Goal: Register for event/course

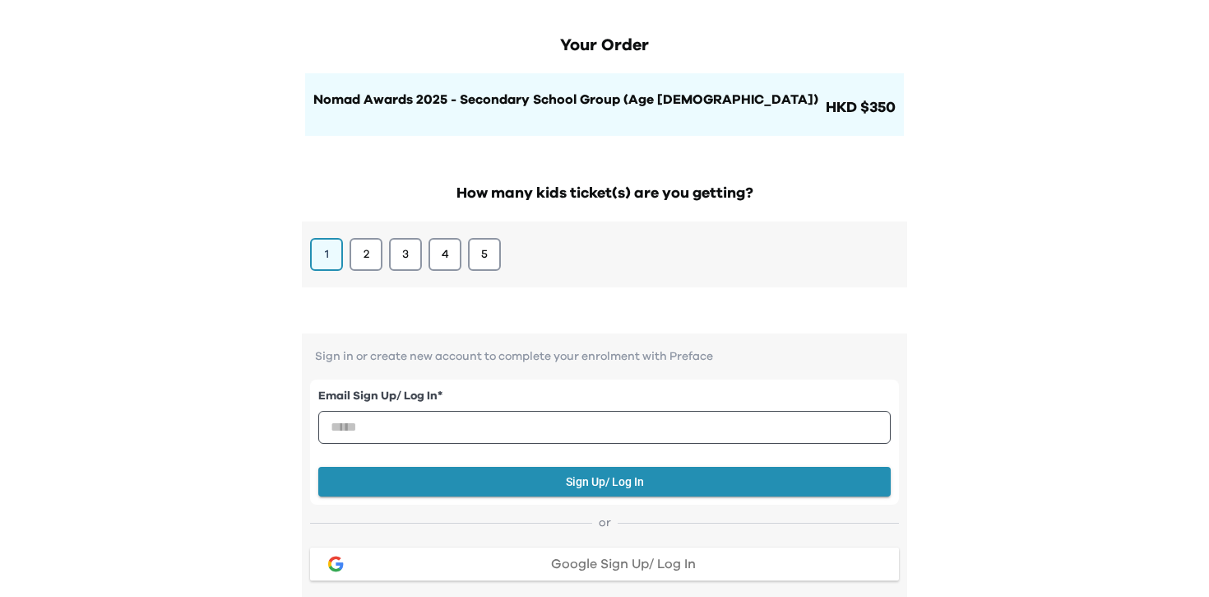
scroll to position [104, 0]
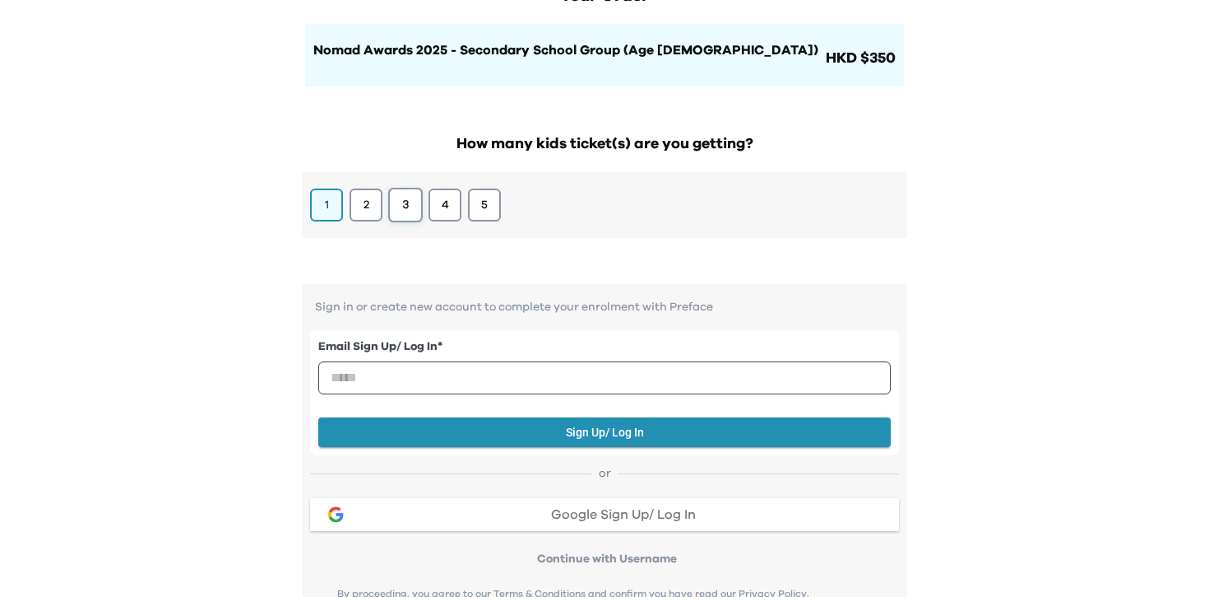
click at [403, 199] on button "3" at bounding box center [405, 205] width 35 height 35
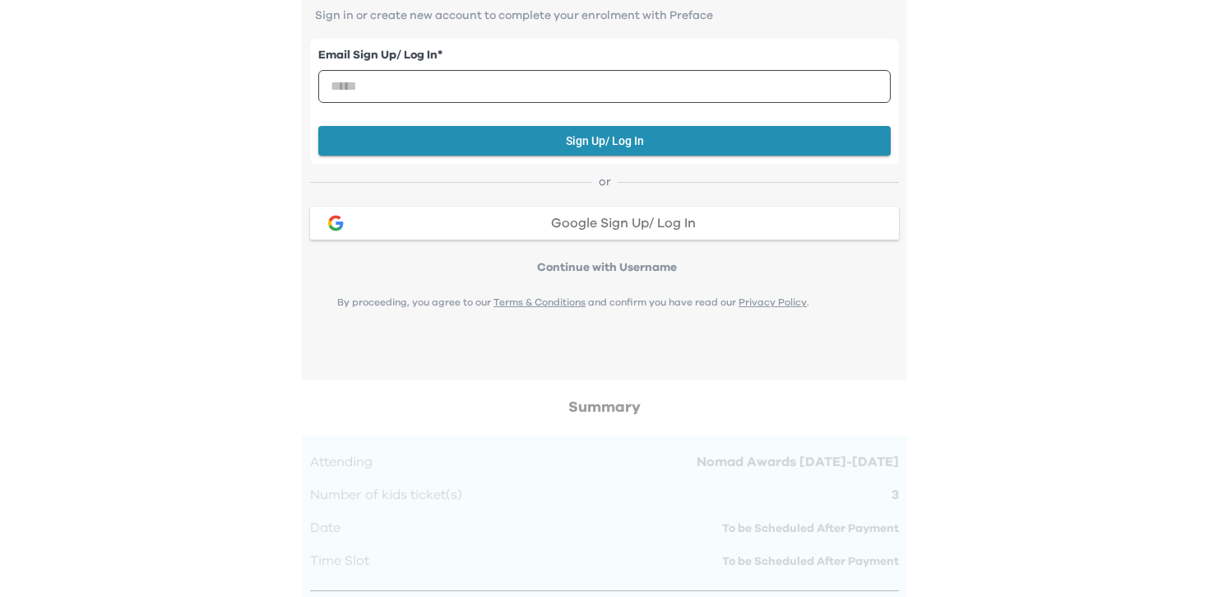
scroll to position [298, 0]
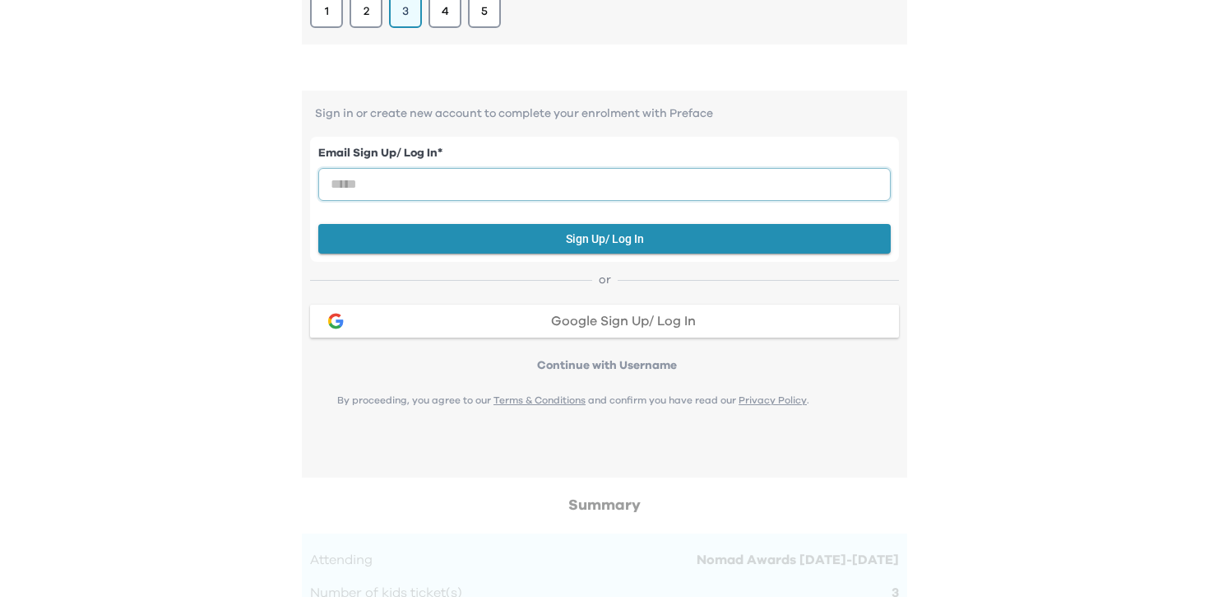
click at [758, 174] on input "email" at bounding box center [604, 184] width 573 height 33
type input "**********"
click at [642, 241] on button "Sign Up/ Log In" at bounding box center [604, 239] width 573 height 30
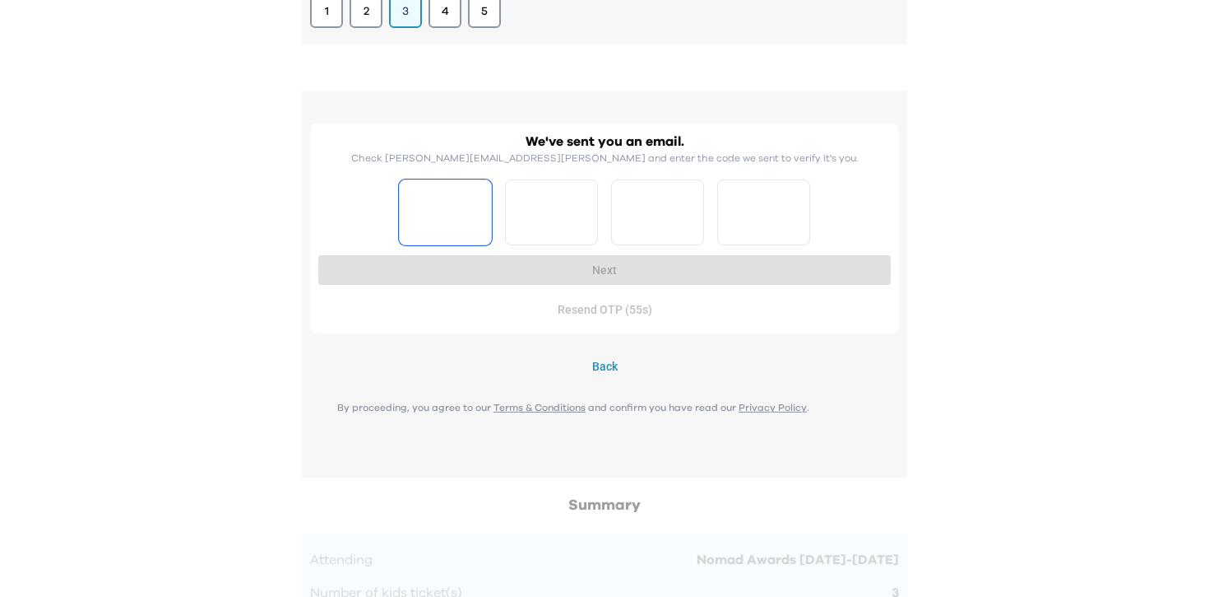
click at [474, 221] on input "Please enter OTP character 1" at bounding box center [445, 212] width 93 height 66
type input "*"
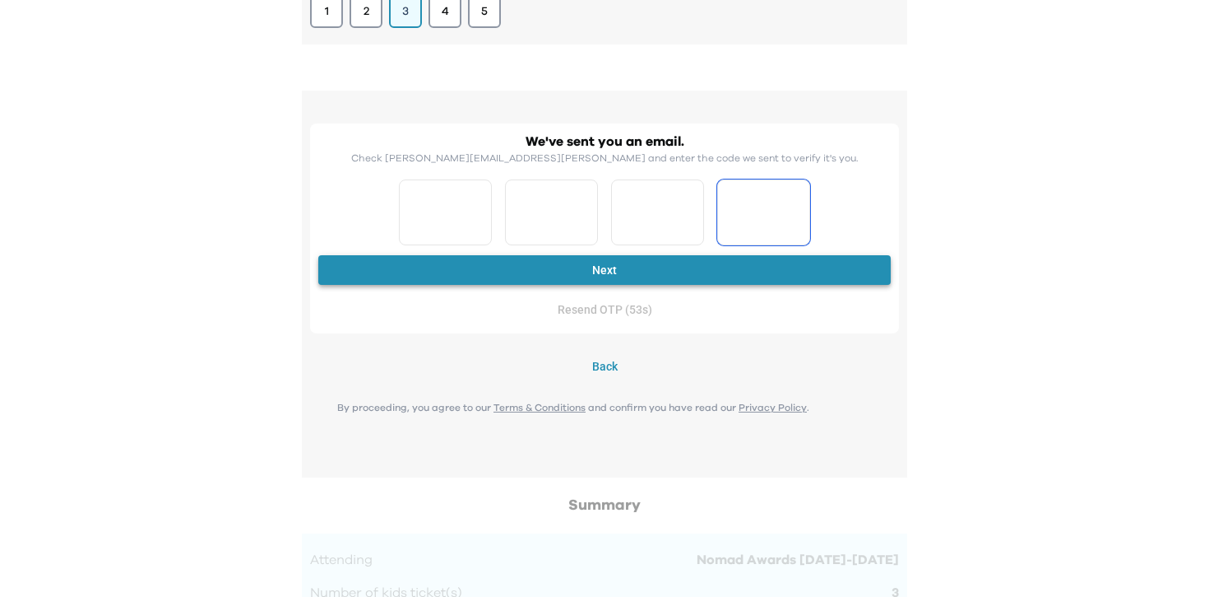
type input "*"
click at [676, 281] on button "Next" at bounding box center [604, 270] width 573 height 30
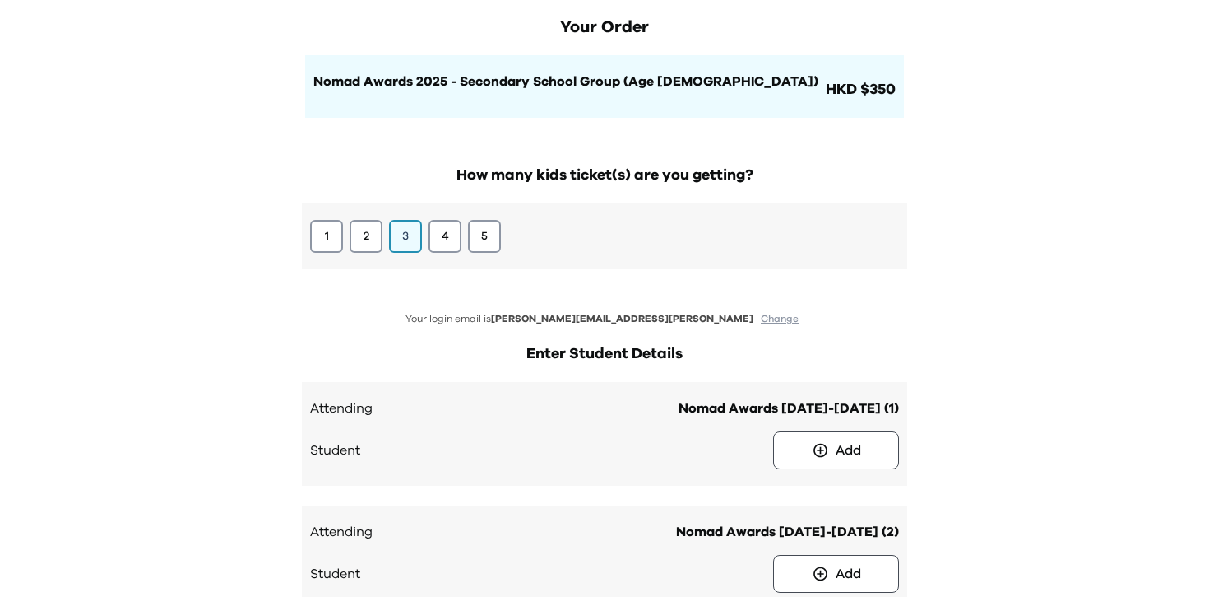
scroll to position [4, 0]
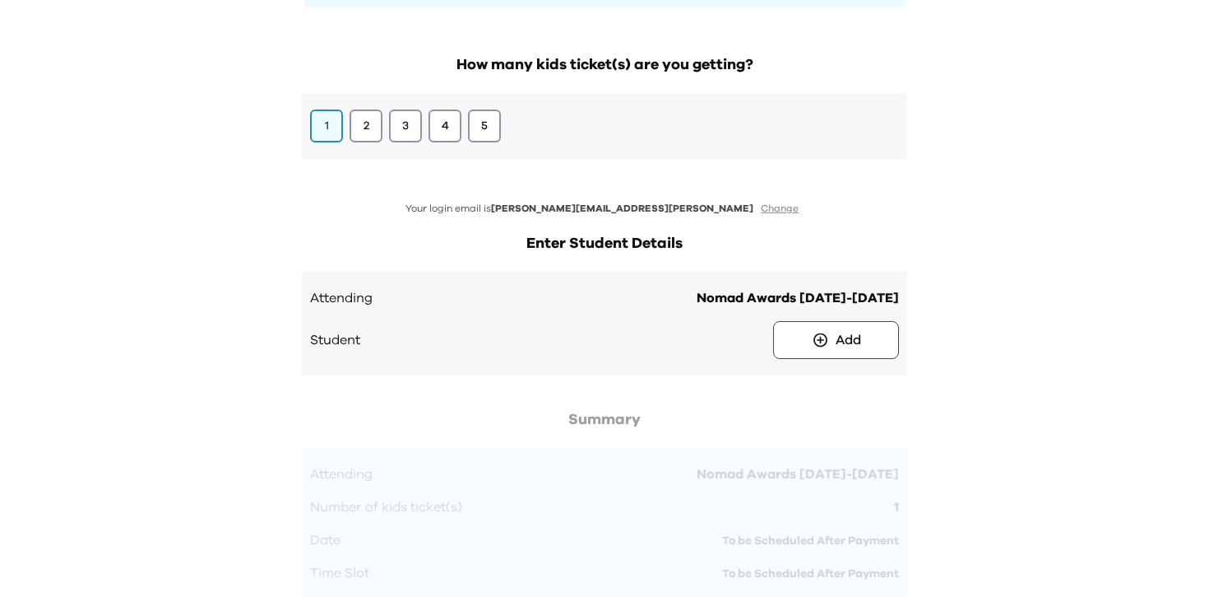
scroll to position [202, 0]
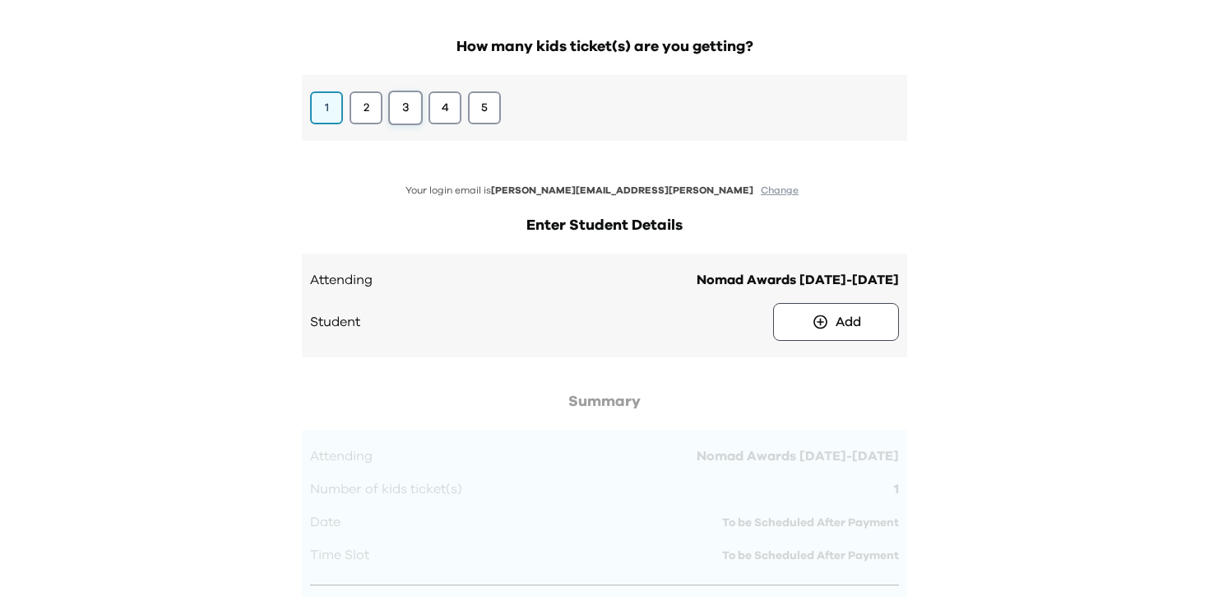
click at [408, 116] on button "3" at bounding box center [405, 108] width 35 height 35
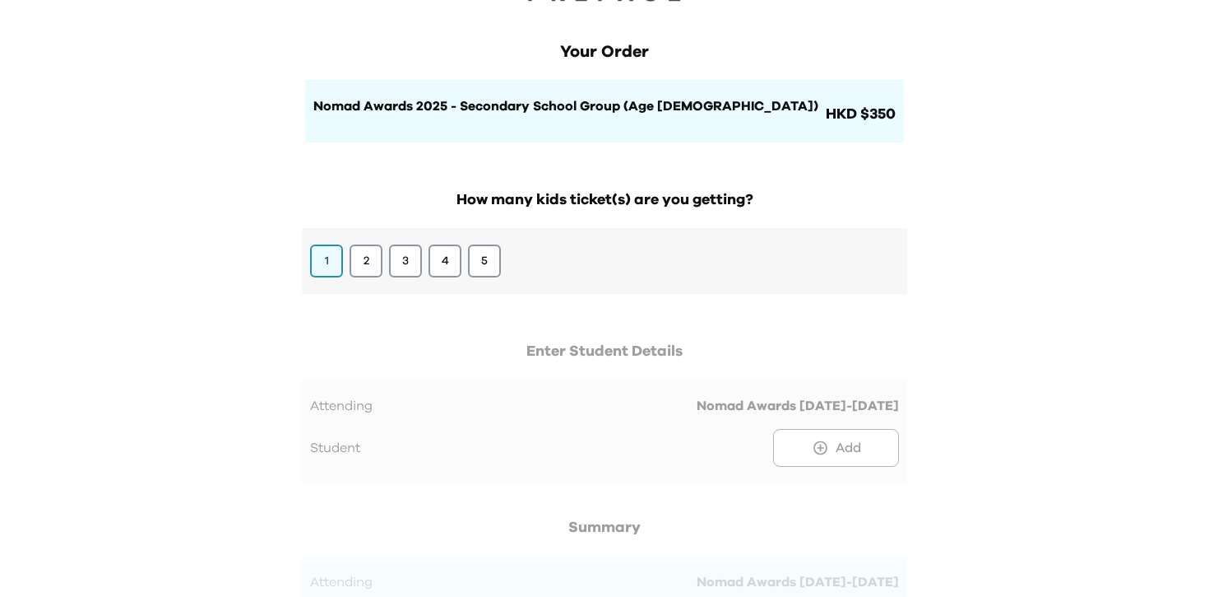
scroll to position [91, 0]
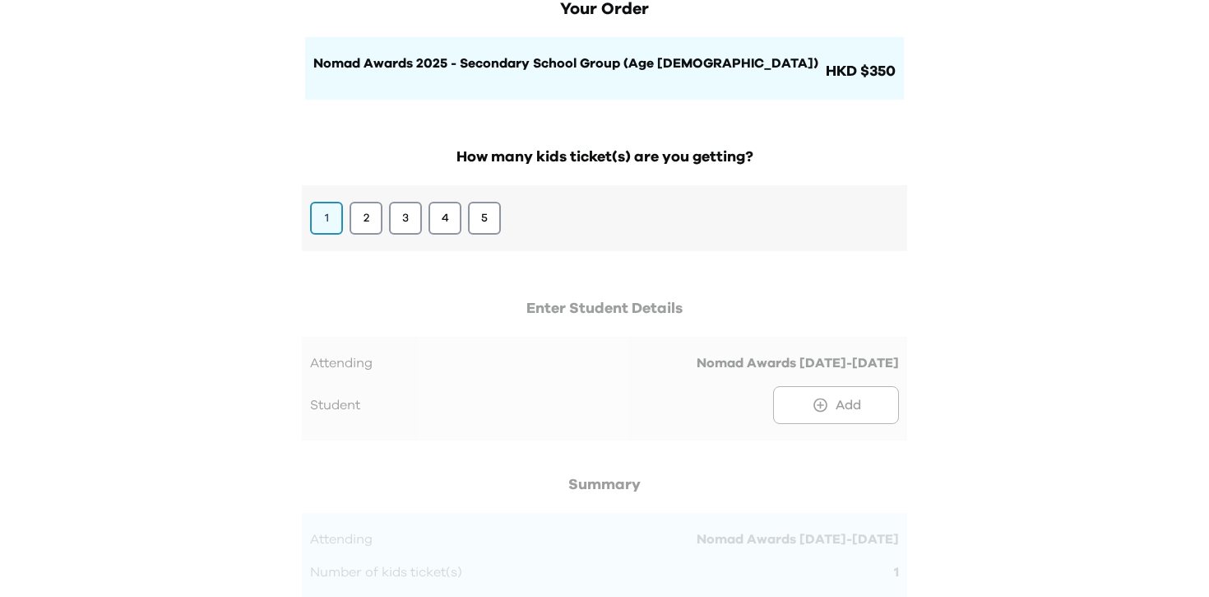
click at [819, 405] on div at bounding box center [605, 377] width 606 height 160
